Goal: Information Seeking & Learning: Learn about a topic

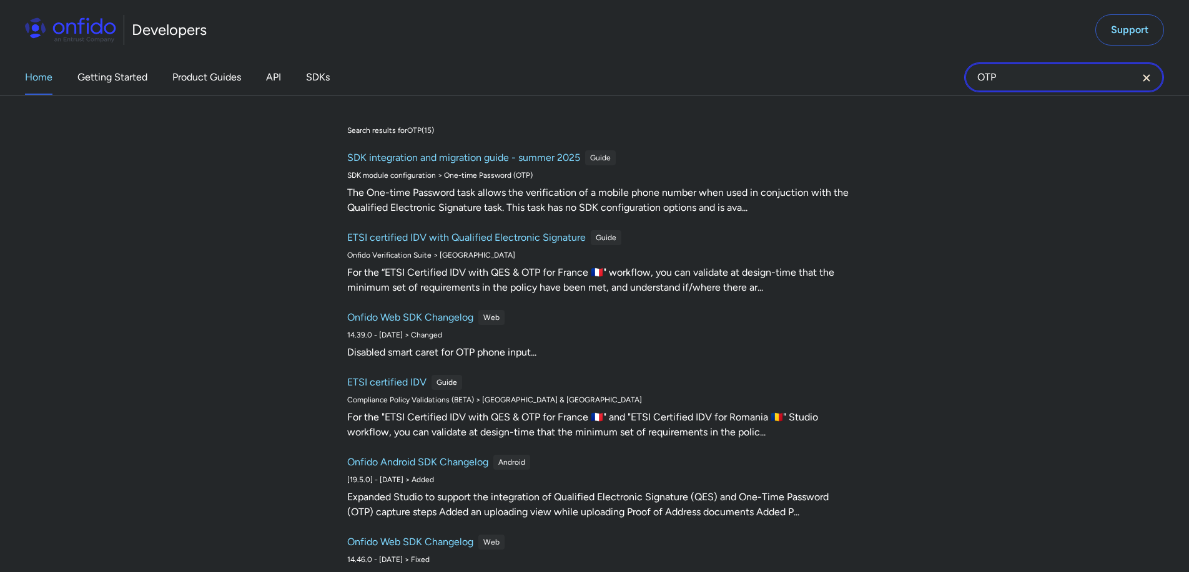
drag, startPoint x: 990, startPoint y: 86, endPoint x: 946, endPoint y: 82, distance: 43.2
click at [946, 82] on div "Home Getting Started Product Guides API SDKs OTP OTP Search results for OTP ( 1…" at bounding box center [594, 77] width 1189 height 35
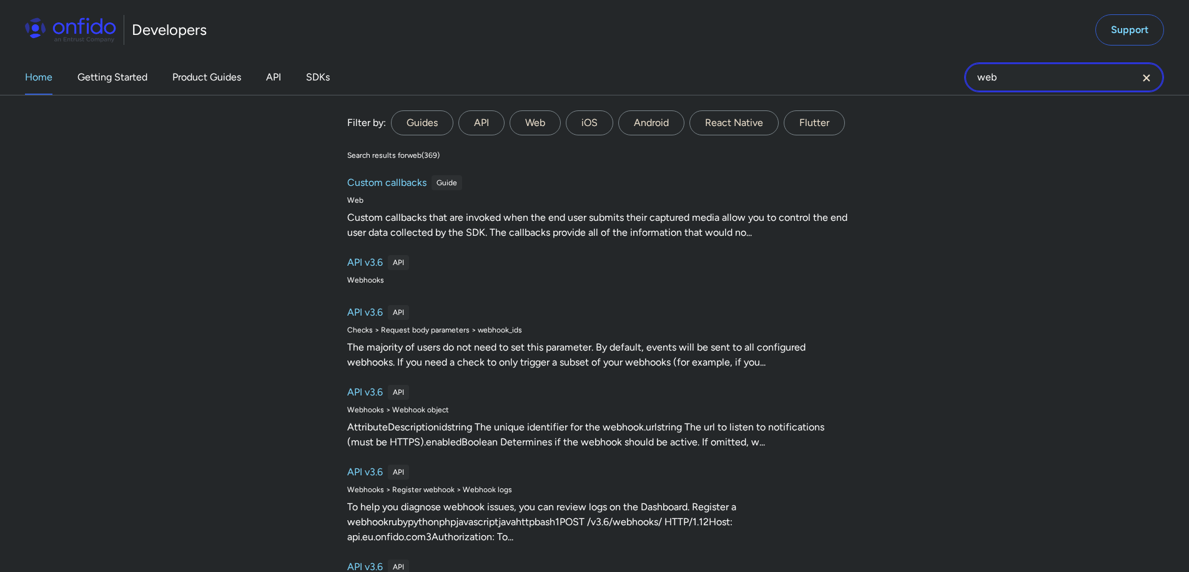
type input "webhooks"
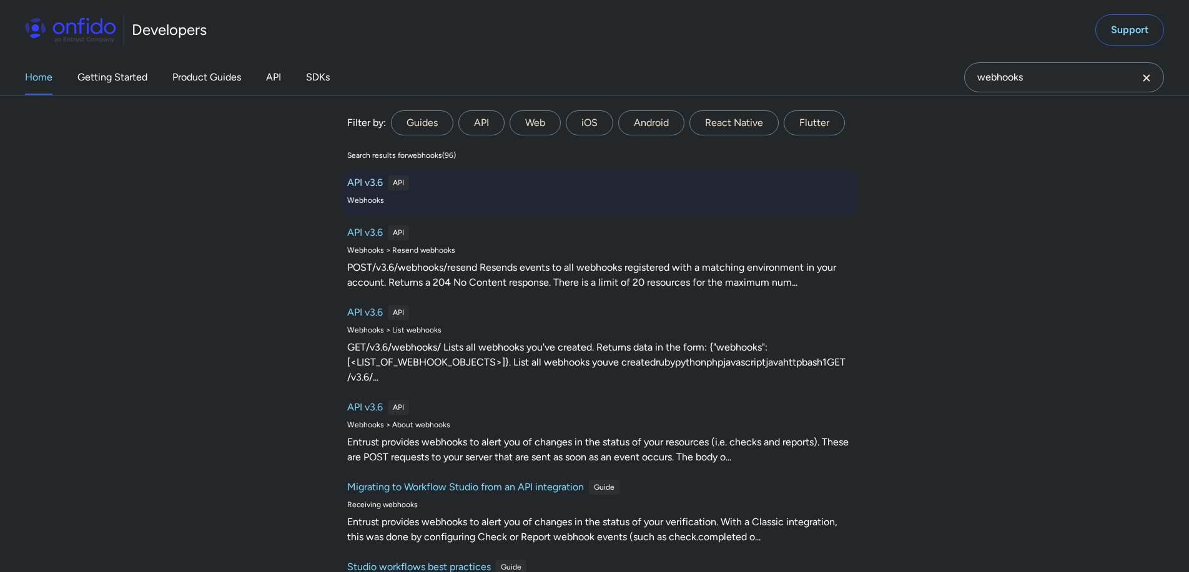
click at [367, 180] on h6 "API v3.6" at bounding box center [365, 182] width 36 height 15
select select "http"
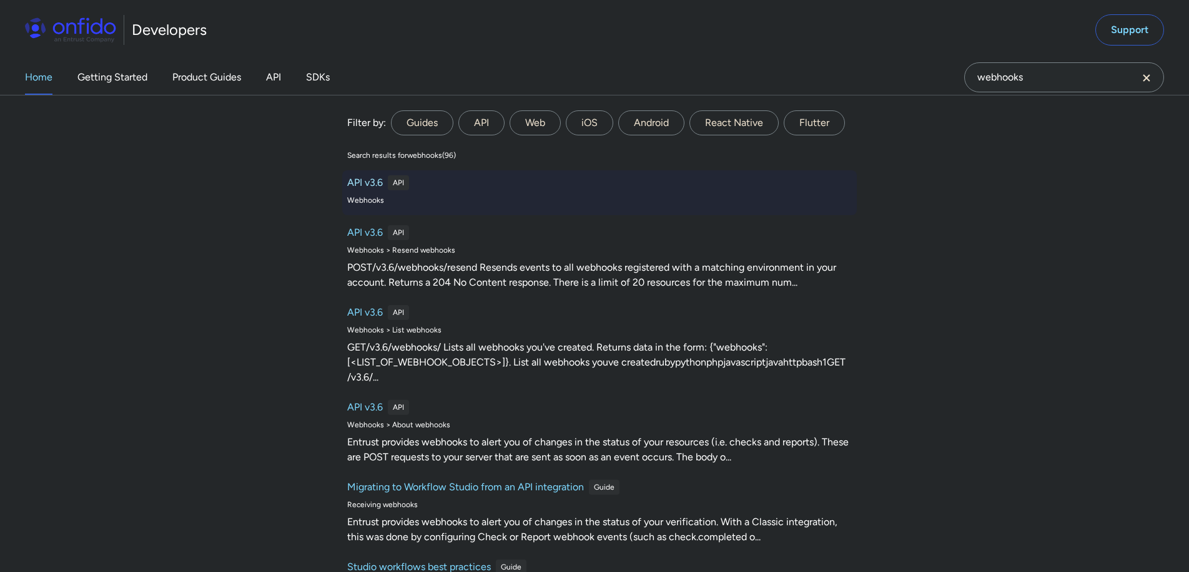
select select "http"
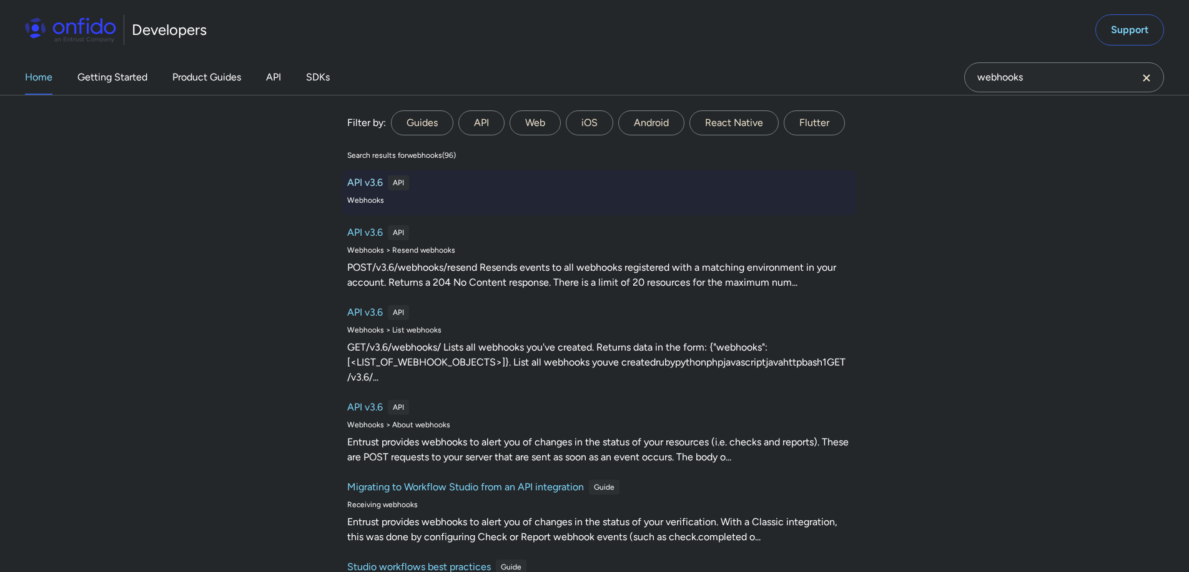
select select "http"
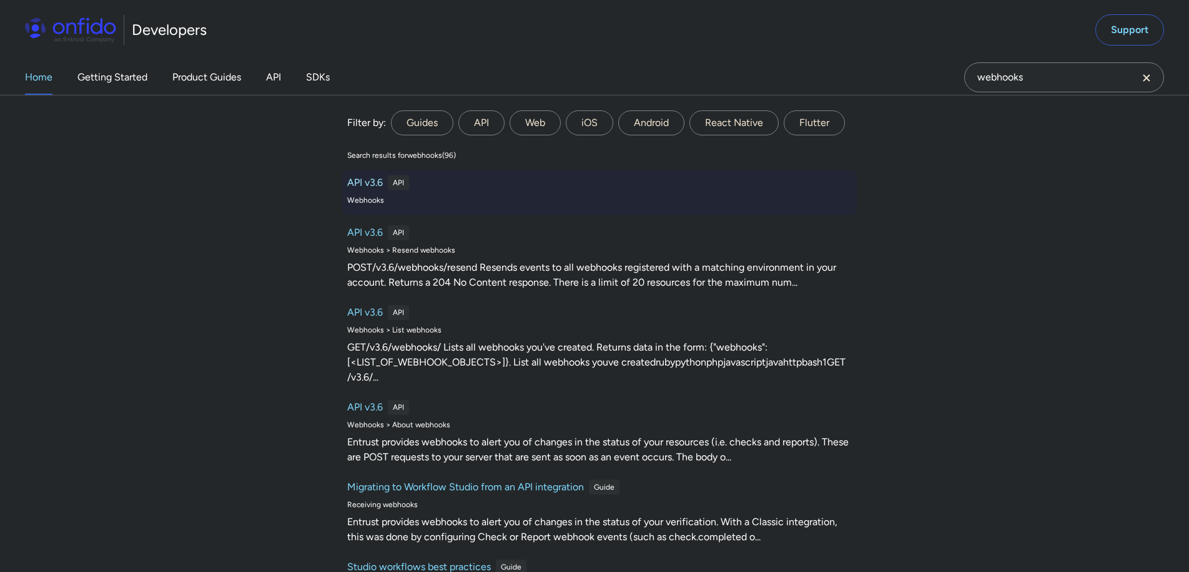
select select "http"
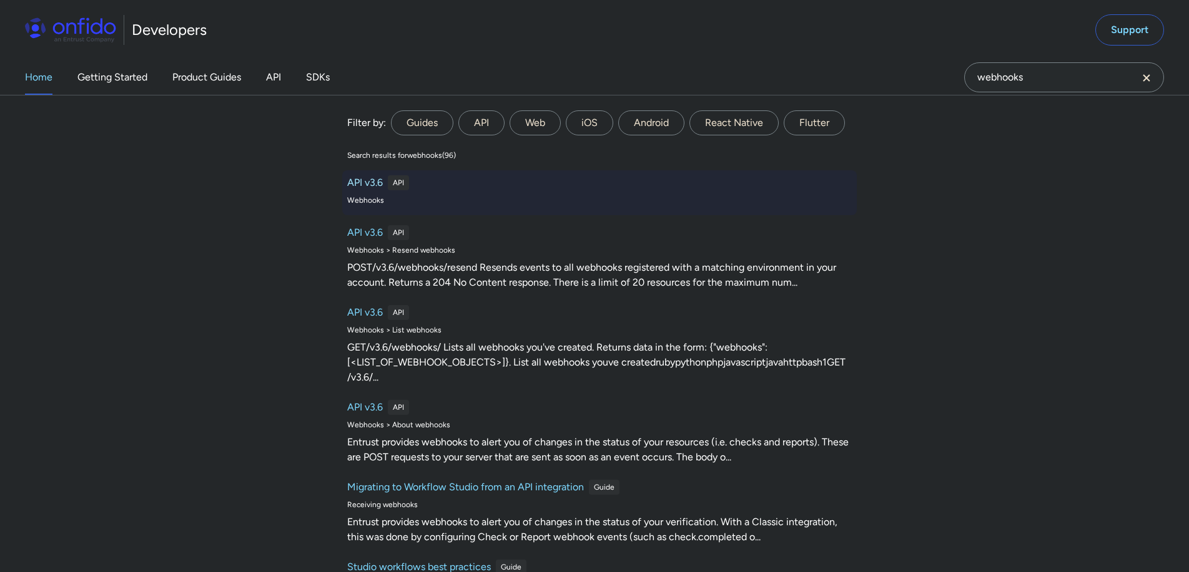
select select "http"
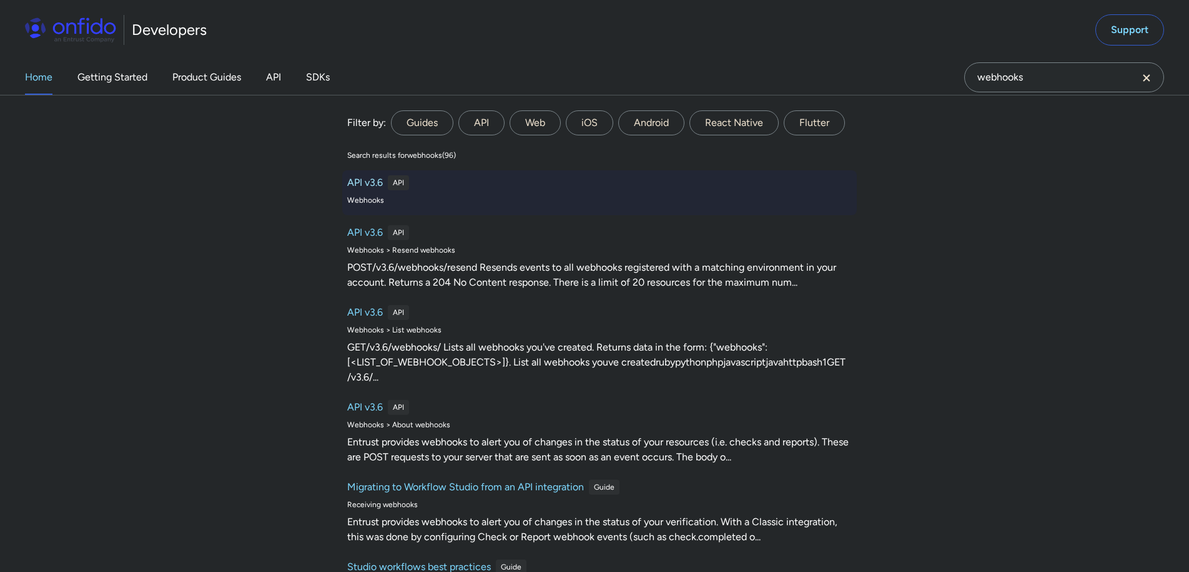
select select "http"
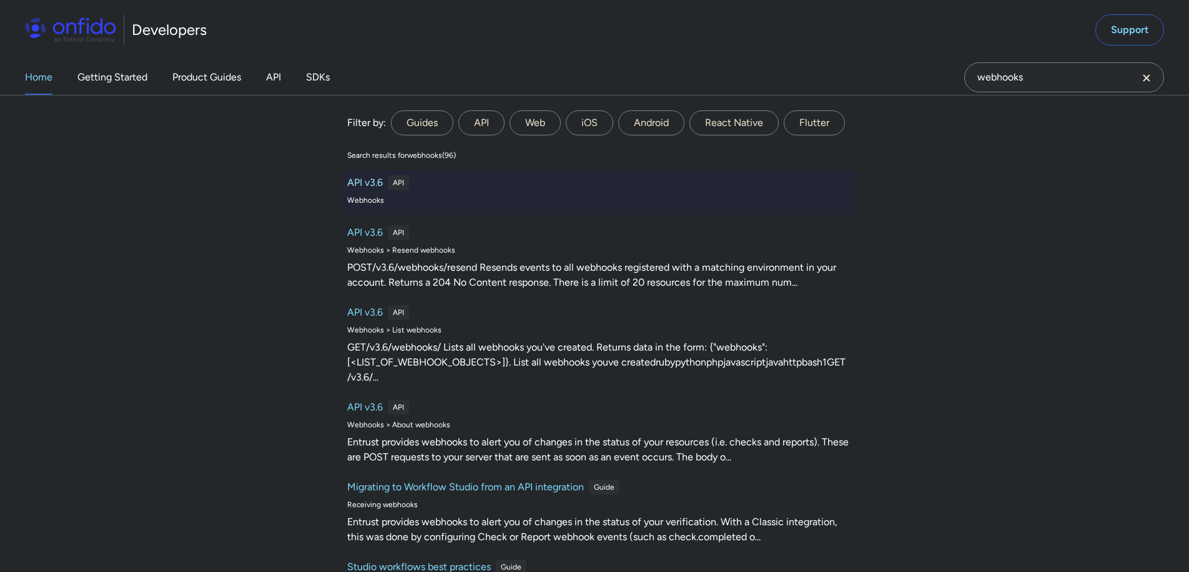
select select "http"
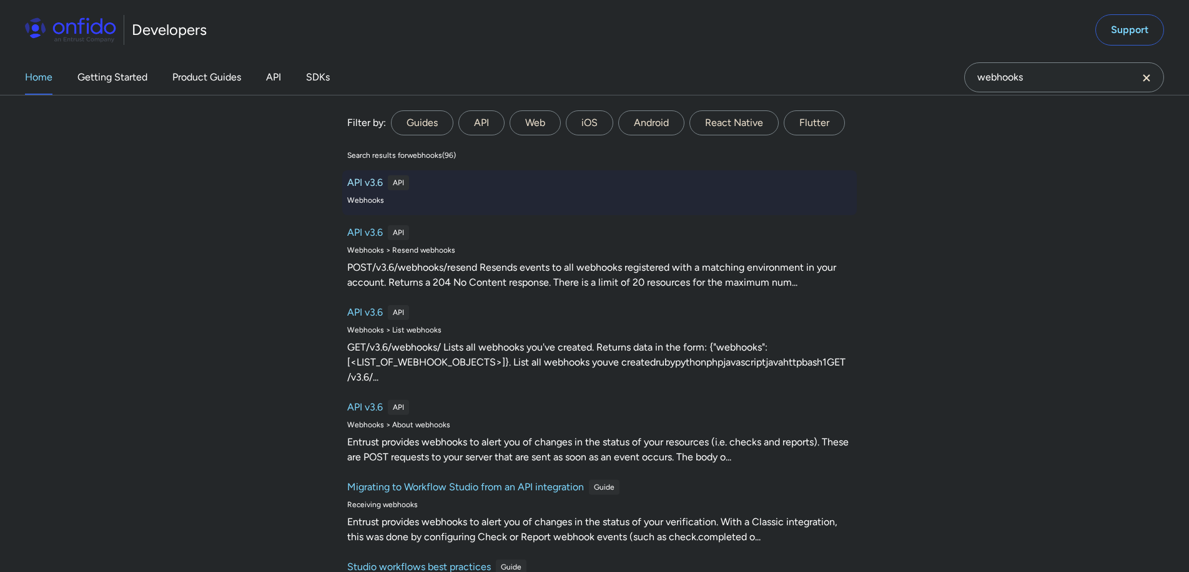
select select "http"
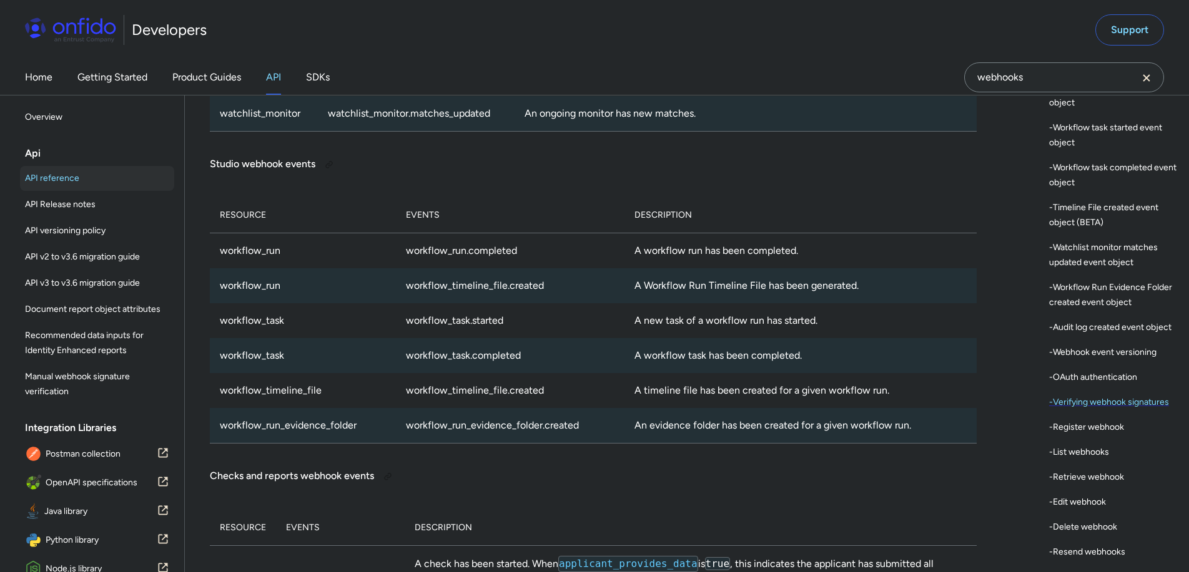
scroll to position [386, 0]
click at [1135, 383] on div "- OAuth authentication" at bounding box center [1114, 375] width 130 height 15
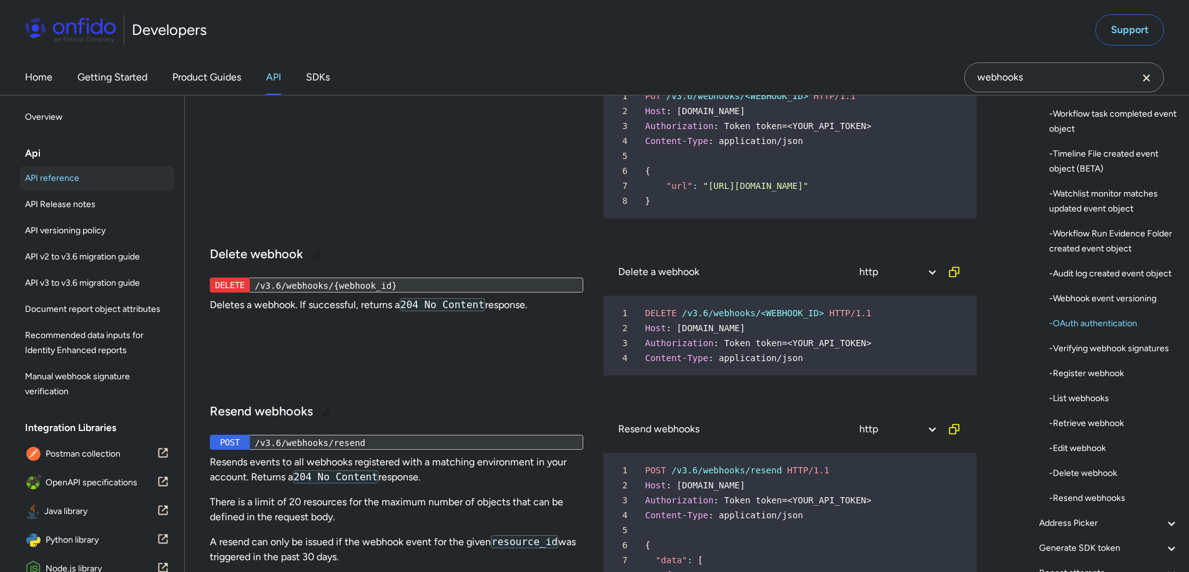
scroll to position [101540, 0]
